Goal: Transaction & Acquisition: Purchase product/service

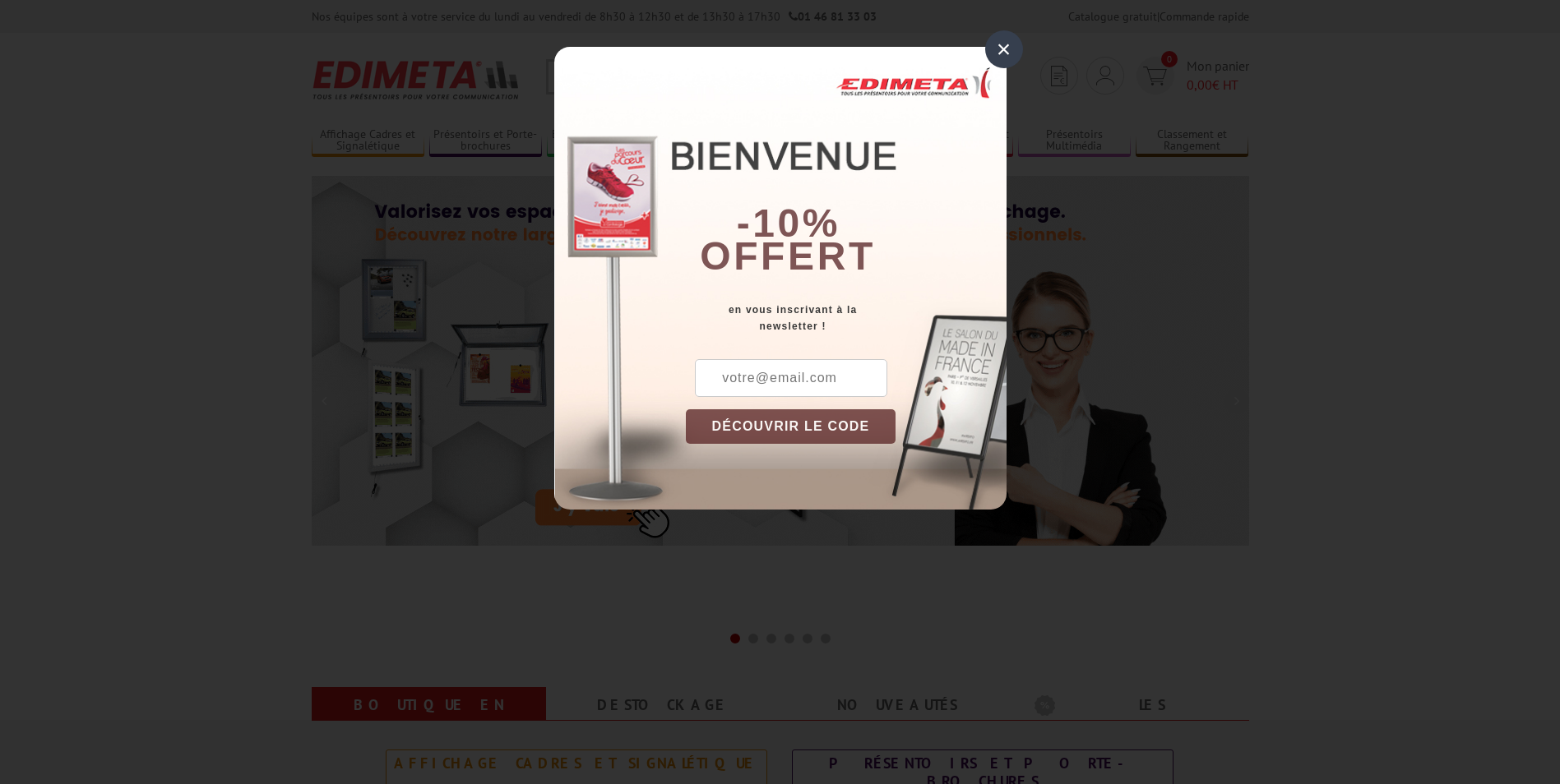
drag, startPoint x: 1007, startPoint y: 51, endPoint x: 998, endPoint y: 62, distance: 14.2
click at [1007, 51] on div "×" at bounding box center [1004, 49] width 38 height 38
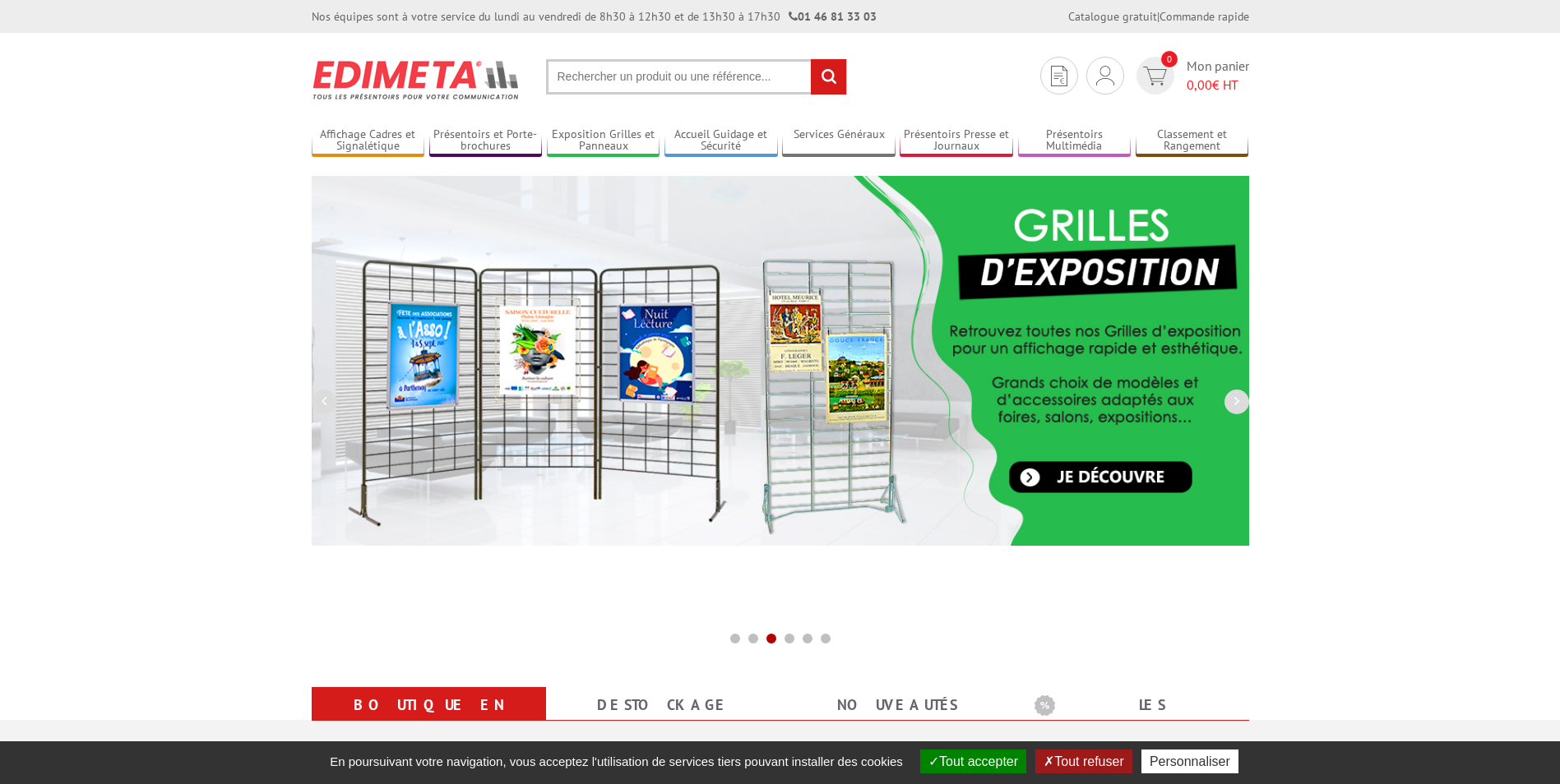
click at [653, 65] on input "text" at bounding box center [696, 77] width 301 height 35
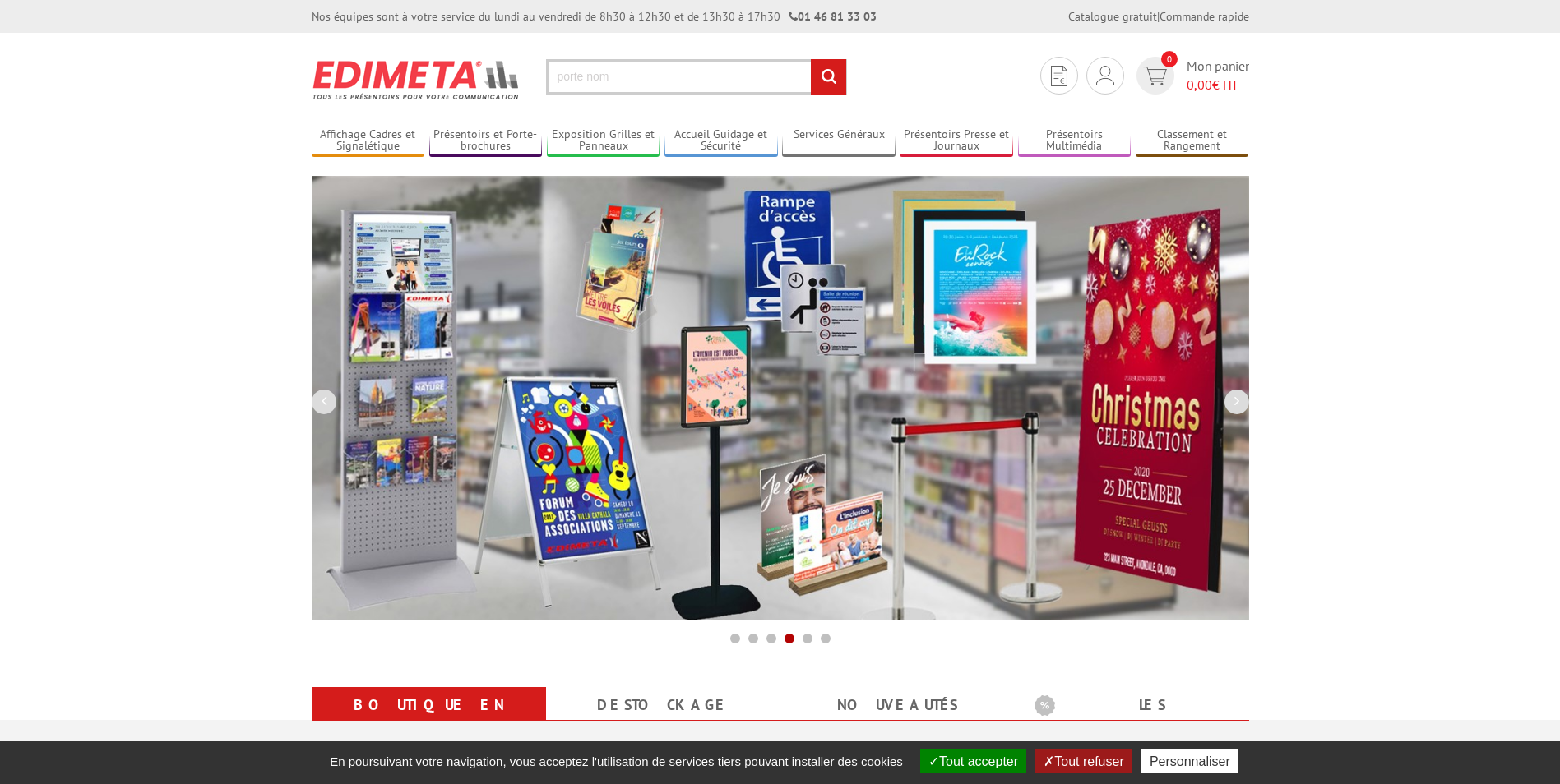
type input "porte nom"
click at [810, 59] on input "rechercher" at bounding box center [828, 77] width 35 height 35
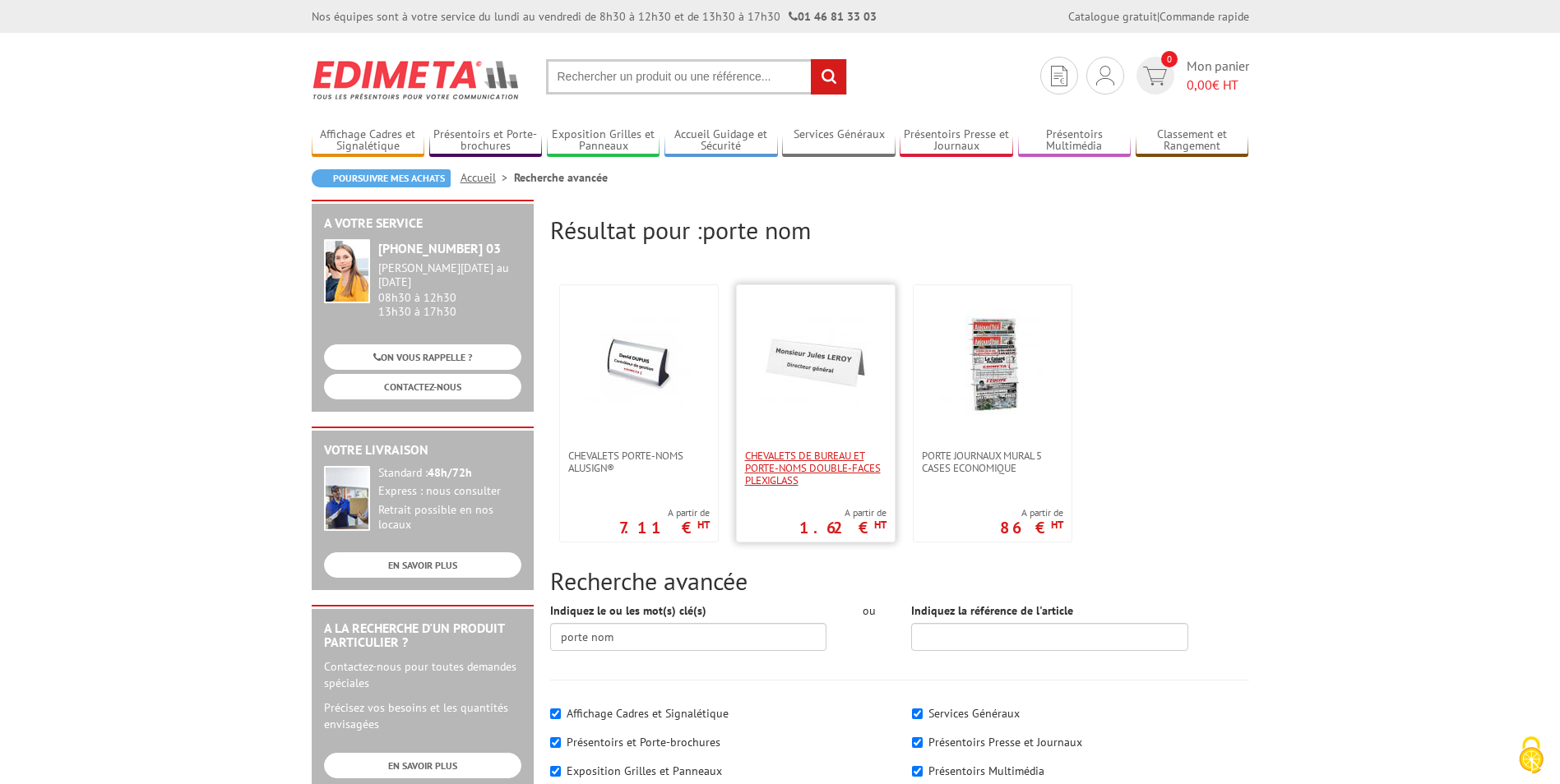
click at [793, 450] on span "Chevalets de bureau et porte-noms double-faces plexiglass" at bounding box center [815, 469] width 141 height 37
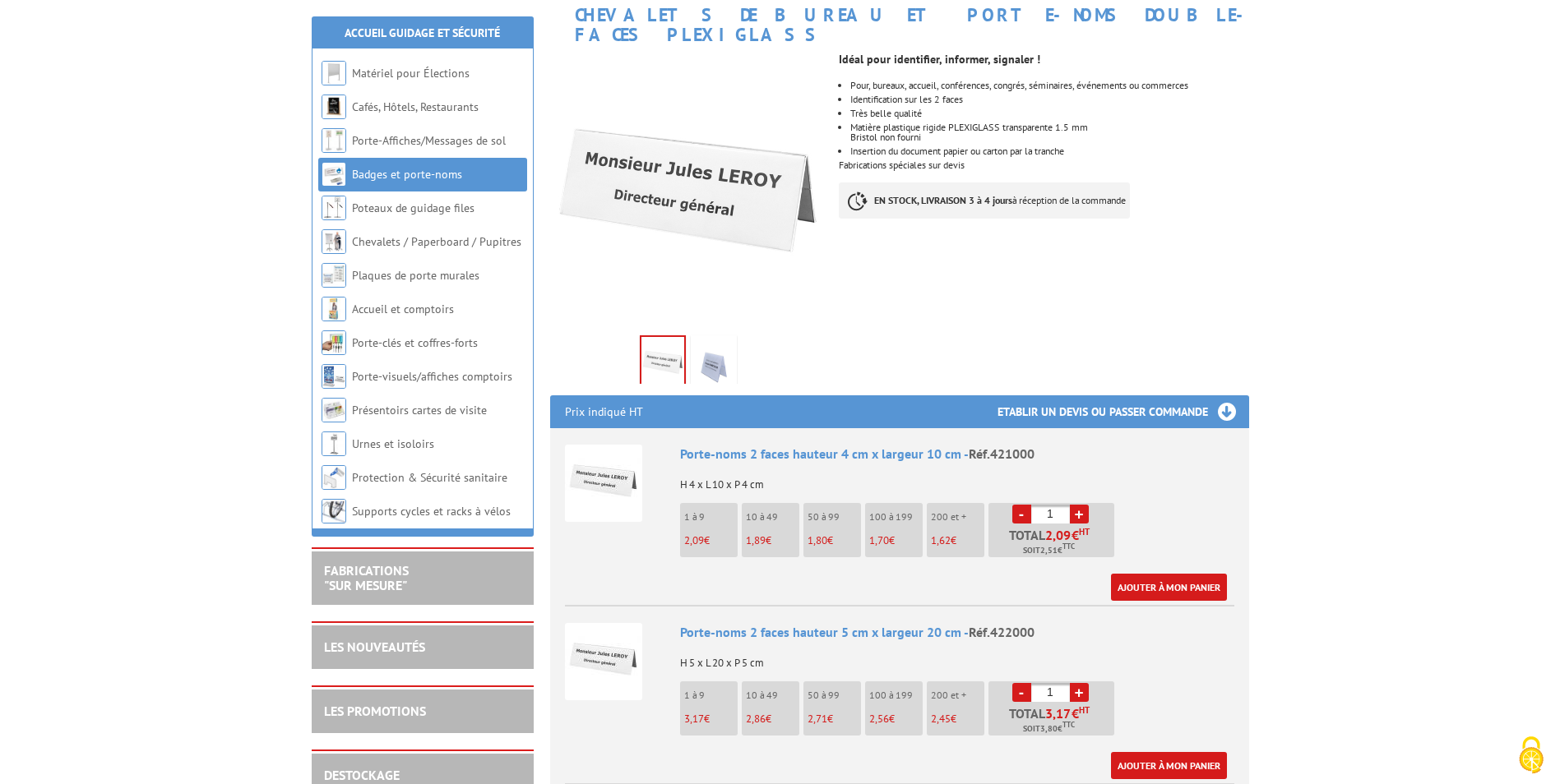
scroll to position [246, 0]
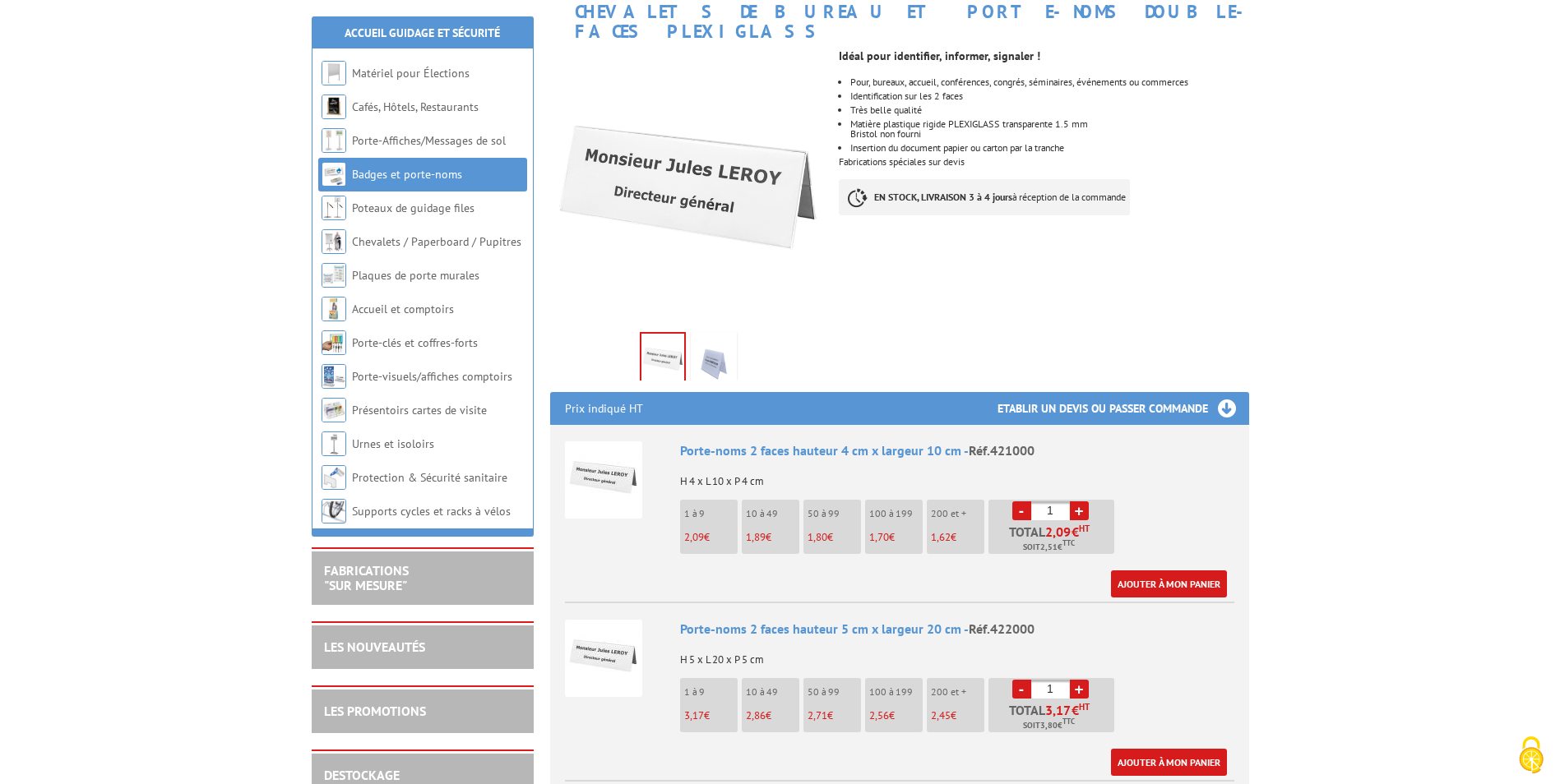
drag, startPoint x: 1046, startPoint y: 491, endPoint x: 1058, endPoint y: 487, distance: 12.6
click at [1058, 501] on input "1" at bounding box center [1049, 511] width 38 height 19
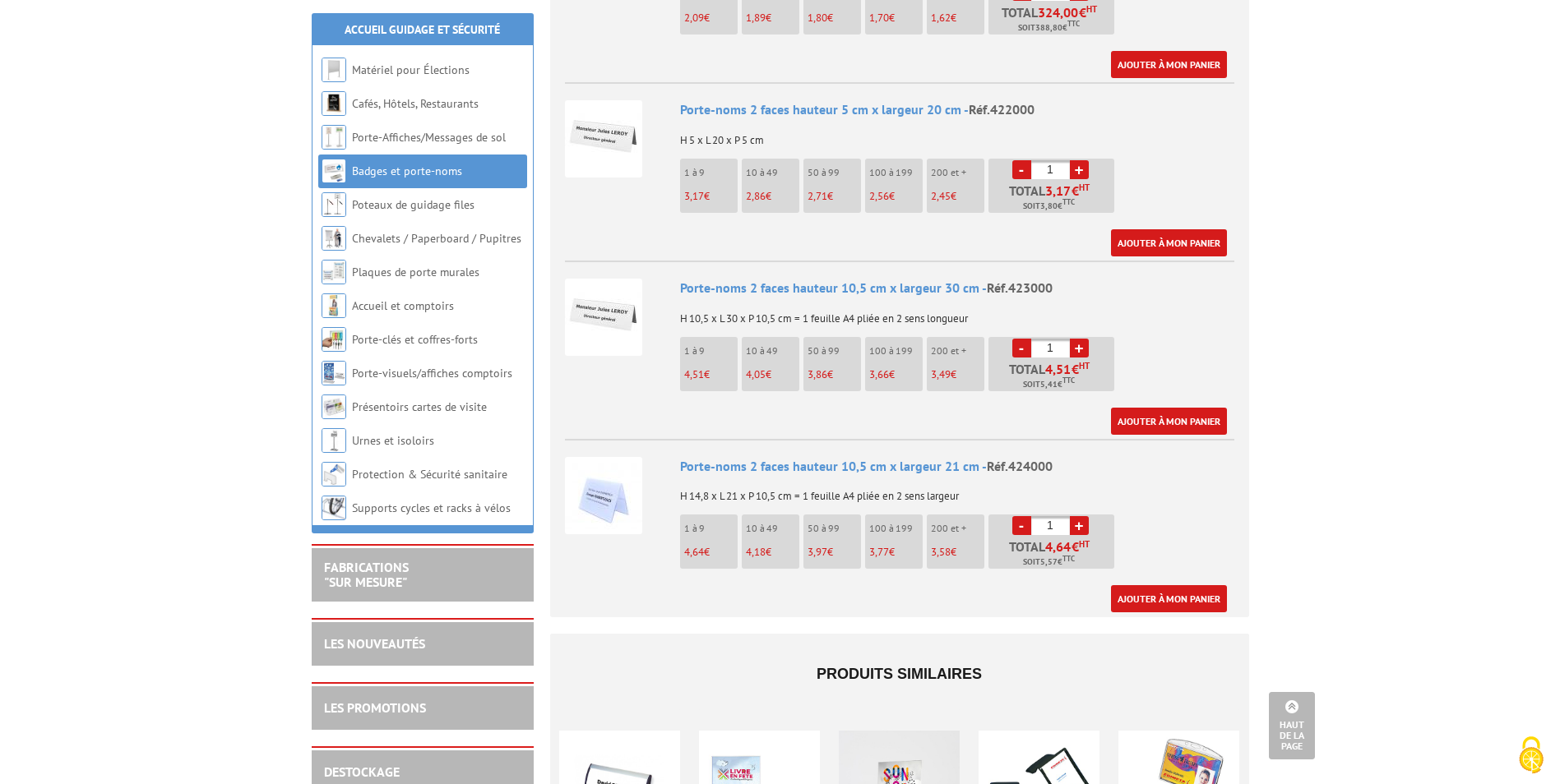
scroll to position [740, 0]
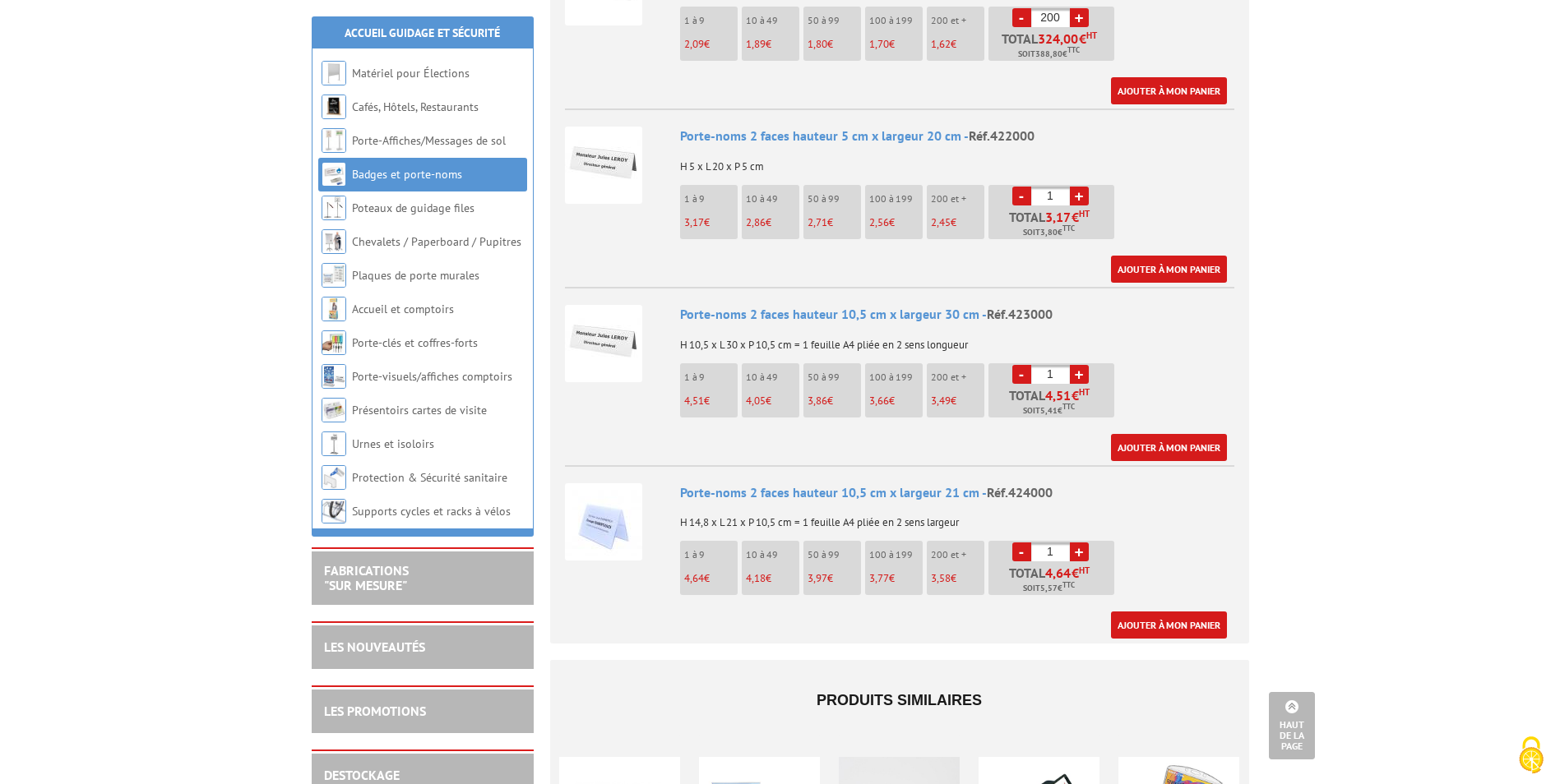
type input "200"
drag, startPoint x: 1040, startPoint y: 175, endPoint x: 1066, endPoint y: 175, distance: 26.0
click at [1066, 187] on input "1" at bounding box center [1049, 196] width 38 height 19
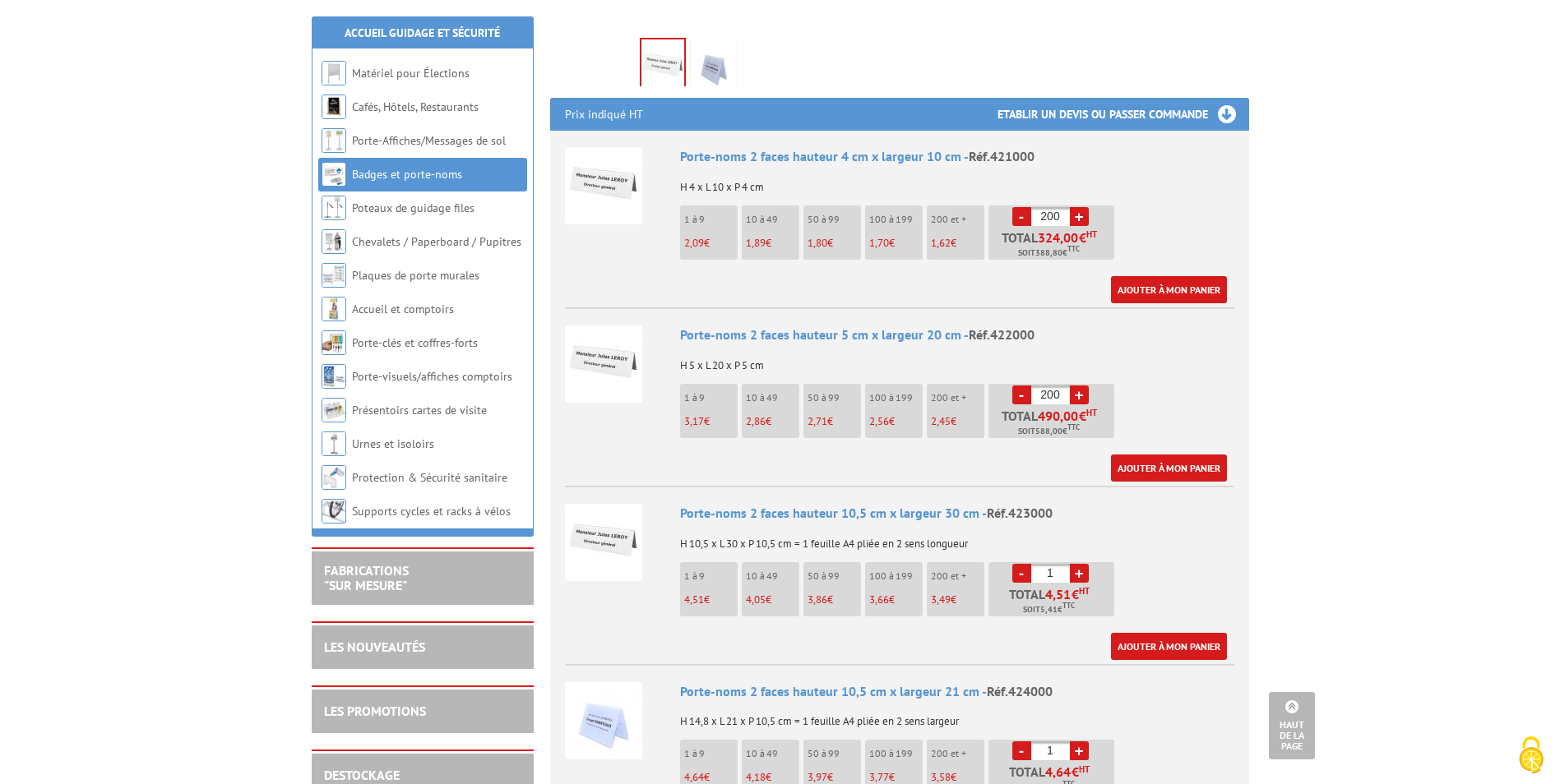
scroll to position [493, 0]
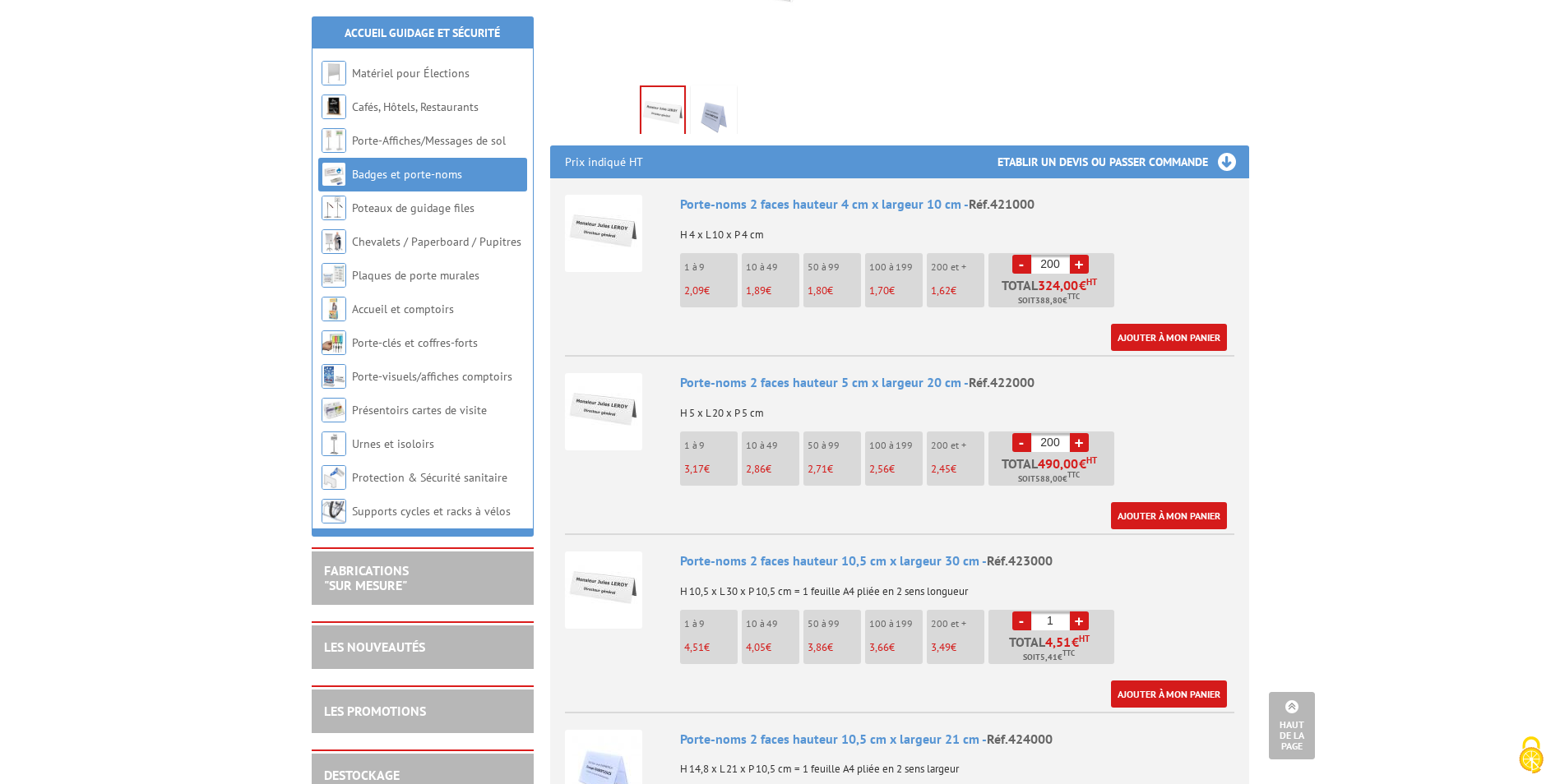
type input "200"
